Goal: Task Accomplishment & Management: Manage account settings

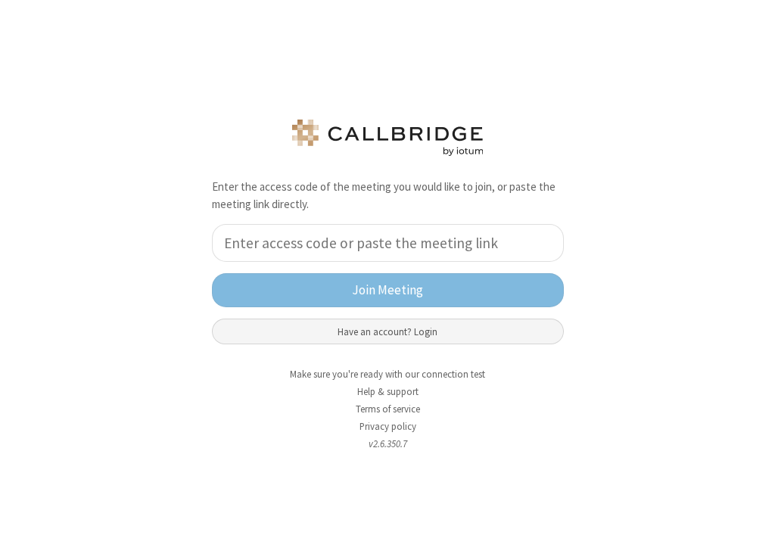
click at [388, 334] on button "Have an account? Login" at bounding box center [388, 331] width 352 height 26
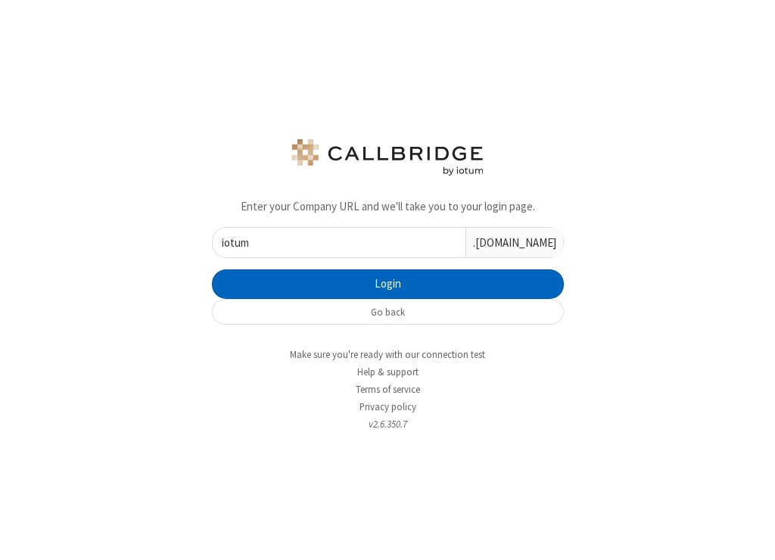
type input "iotum"
click at [424, 280] on button "Login" at bounding box center [388, 284] width 352 height 30
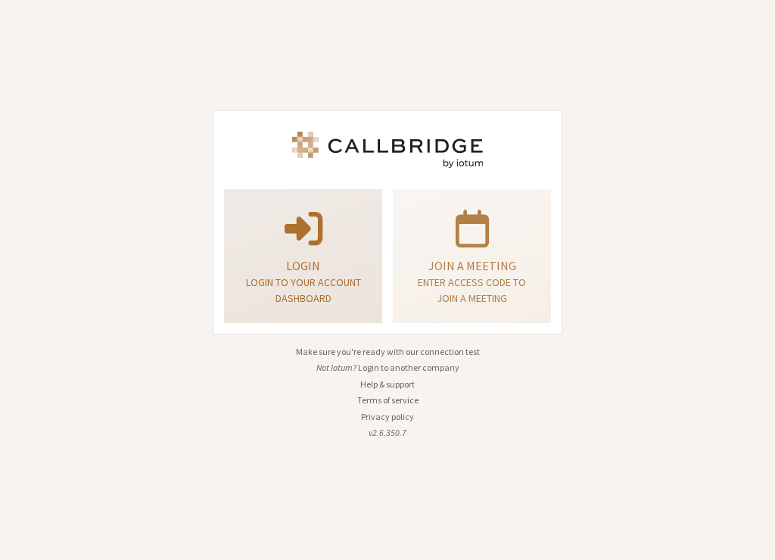
click at [270, 259] on p "Login" at bounding box center [303, 265] width 120 height 18
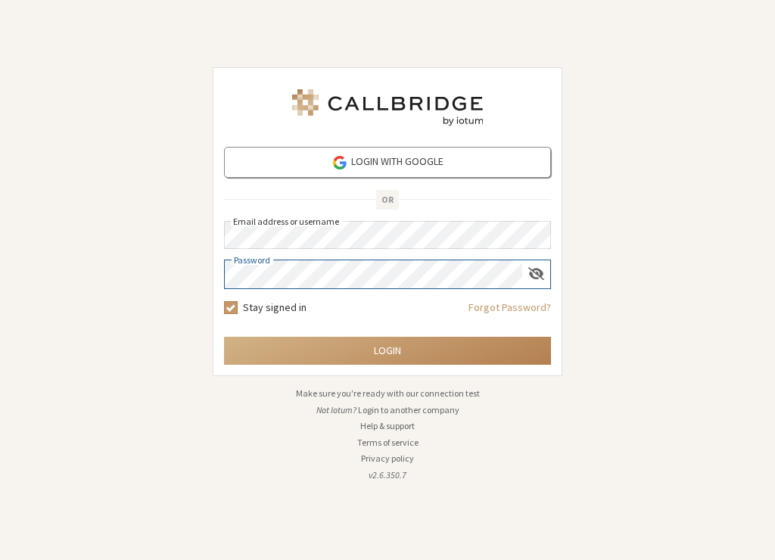
click at [224, 337] on button "Login" at bounding box center [387, 351] width 327 height 28
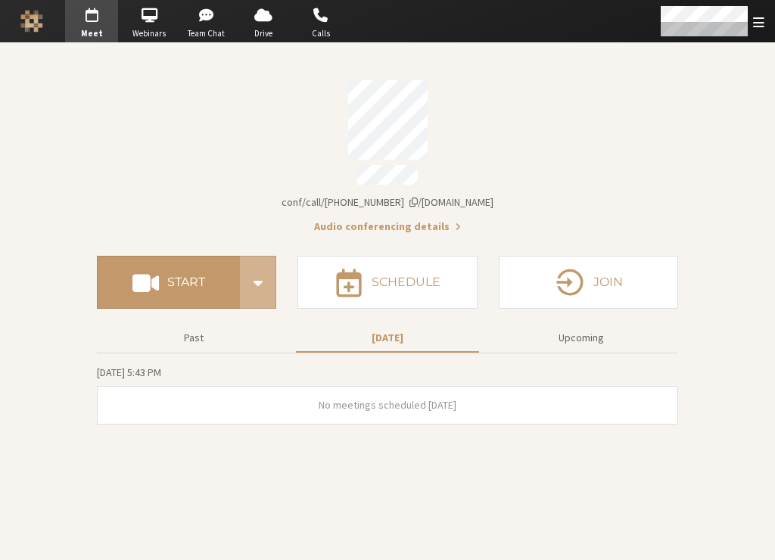
click at [546, 207] on section "Meeting link [DOMAIN_NAME]/conf/call/6850878 Audio conferencing details" at bounding box center [387, 152] width 581 height 165
click at [533, 176] on div "Account details" at bounding box center [387, 177] width 581 height 24
